Goal: Task Accomplishment & Management: Use online tool/utility

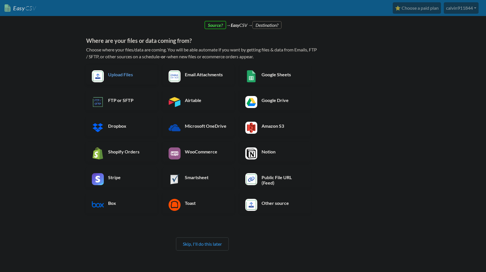
click at [122, 75] on h6 "Upload Files" at bounding box center [129, 74] width 45 height 5
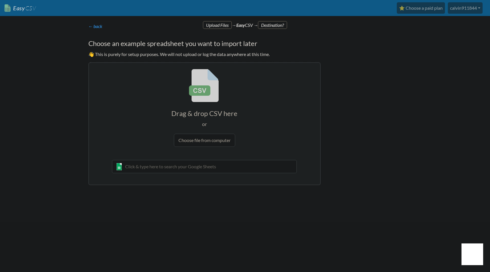
click at [195, 143] on input "file" at bounding box center [204, 108] width 231 height 90
type input "C:\fakepath\Index.CSV"
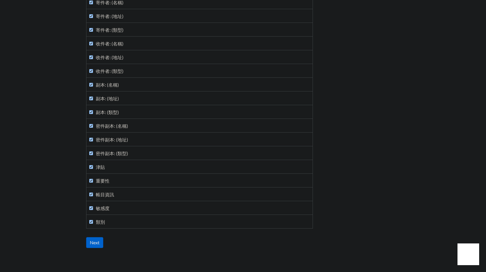
scroll to position [137, 0]
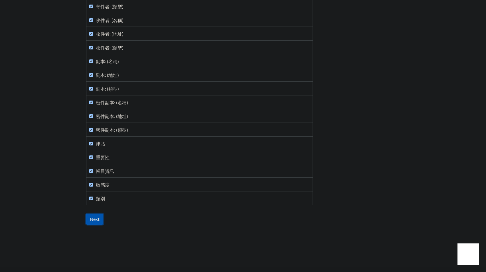
click at [100, 220] on input "Next" at bounding box center [94, 218] width 17 height 11
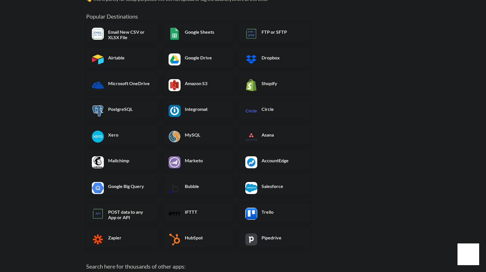
scroll to position [114, 0]
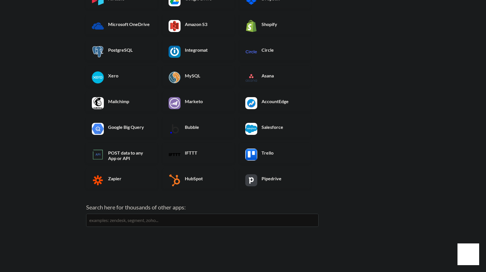
click at [151, 217] on input "text" at bounding box center [202, 219] width 232 height 13
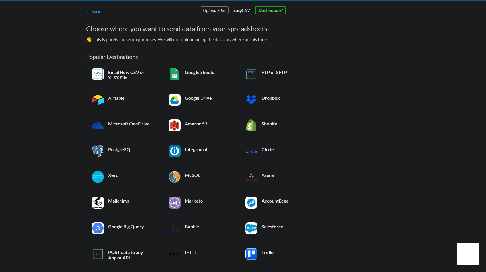
scroll to position [29, 0]
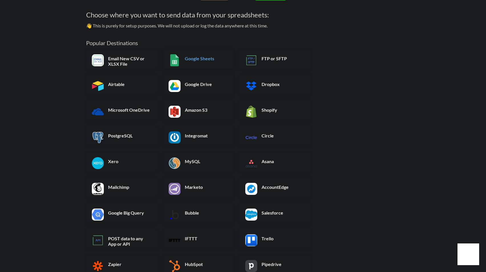
type input "make"
click at [198, 59] on h6 "Google Sheets" at bounding box center [205, 58] width 45 height 5
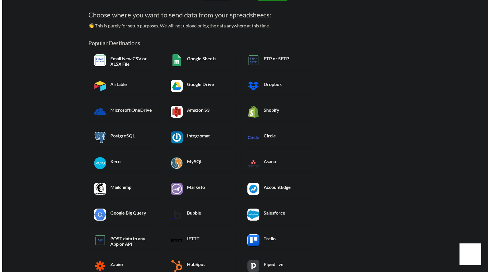
scroll to position [0, 0]
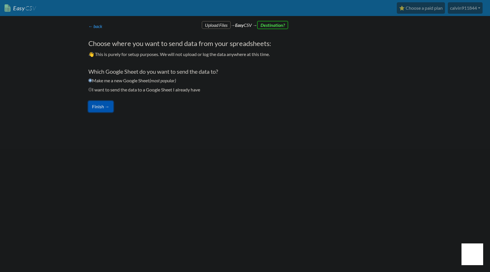
click at [106, 107] on button "Finish →" at bounding box center [100, 106] width 25 height 11
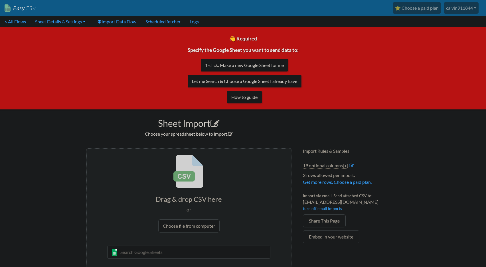
scroll to position [14, 0]
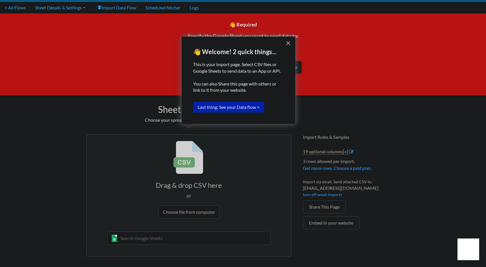
click at [242, 108] on button "Last thing: See your Data flow >" at bounding box center [228, 107] width 71 height 11
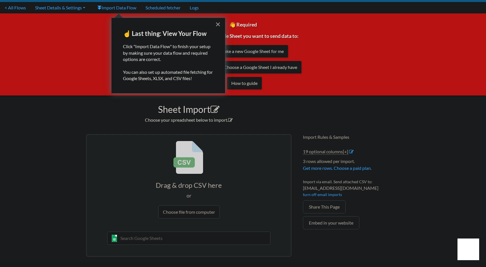
click at [218, 24] on button "×" at bounding box center [217, 24] width 5 height 9
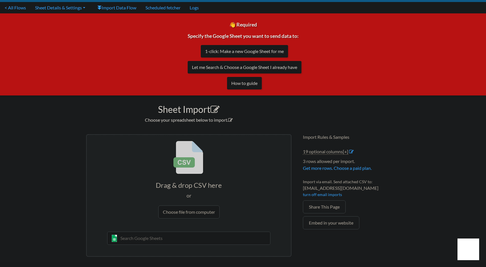
click at [157, 240] on input "text" at bounding box center [188, 238] width 163 height 13
click at [194, 214] on input "file" at bounding box center [189, 180] width 204 height 90
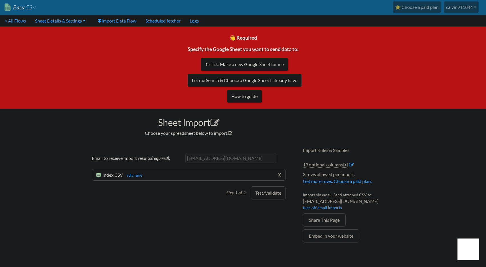
scroll to position [0, 0]
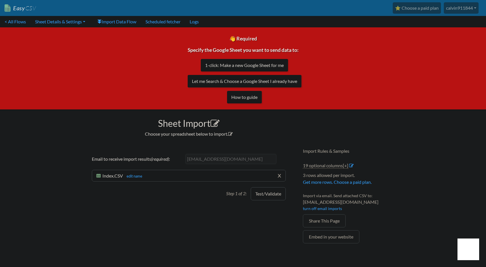
click at [276, 198] on button "Test/Validate" at bounding box center [268, 193] width 35 height 13
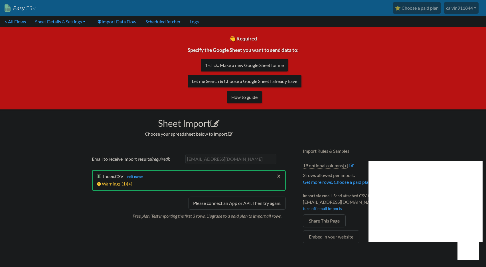
click at [116, 184] on link "Warnings ( 1 ) [+]" at bounding box center [114, 183] width 35 height 5
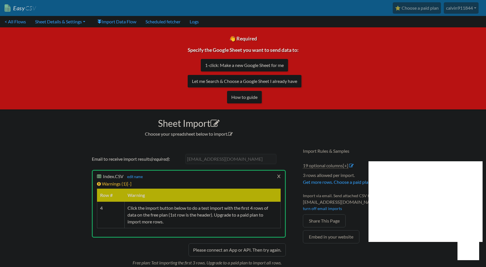
click at [279, 176] on link "x" at bounding box center [279, 176] width 4 height 11
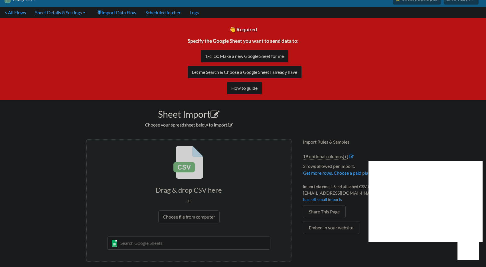
scroll to position [14, 0]
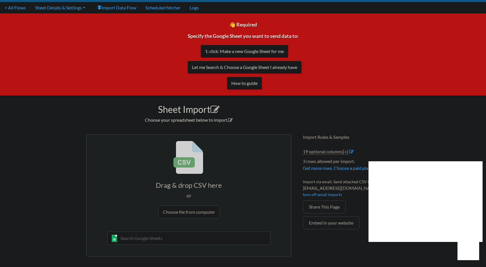
click at [180, 235] on input "text" at bounding box center [188, 238] width 163 height 13
type input "G"
click at [198, 213] on input "file" at bounding box center [189, 180] width 204 height 90
